Goal: Task Accomplishment & Management: Use online tool/utility

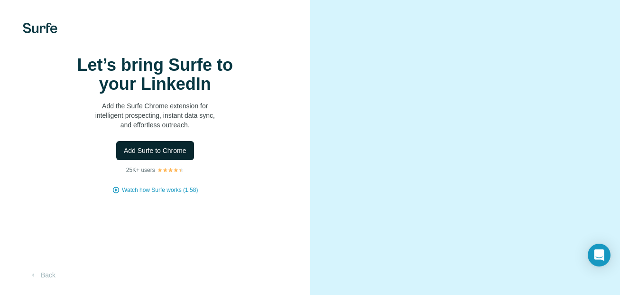
click at [142, 155] on span "Add Surfe to Chrome" at bounding box center [155, 150] width 63 height 9
